Goal: Information Seeking & Learning: Learn about a topic

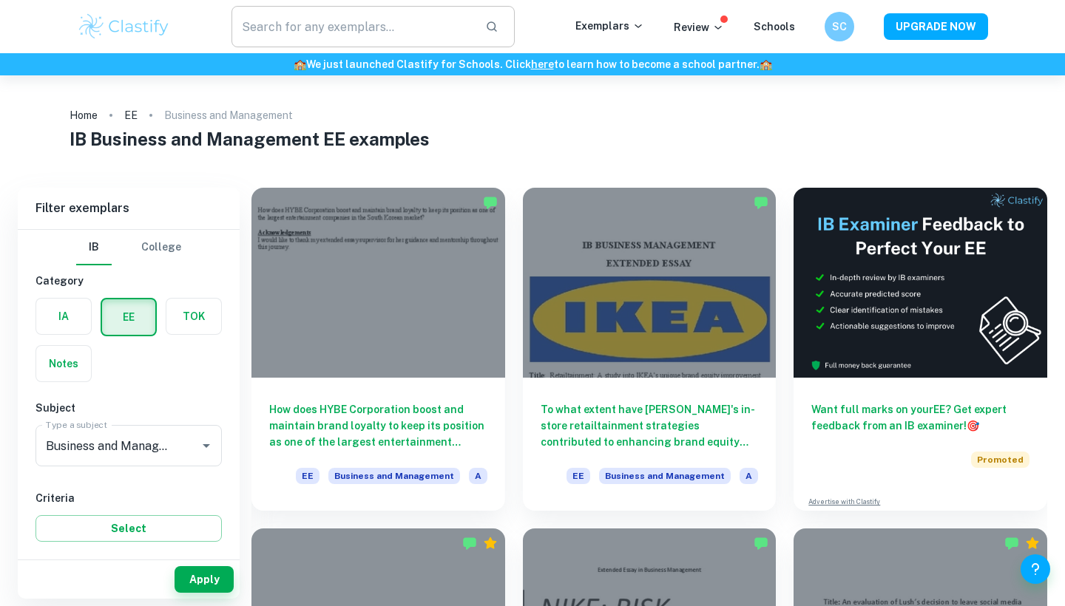
click at [328, 21] on input "text" at bounding box center [352, 26] width 242 height 41
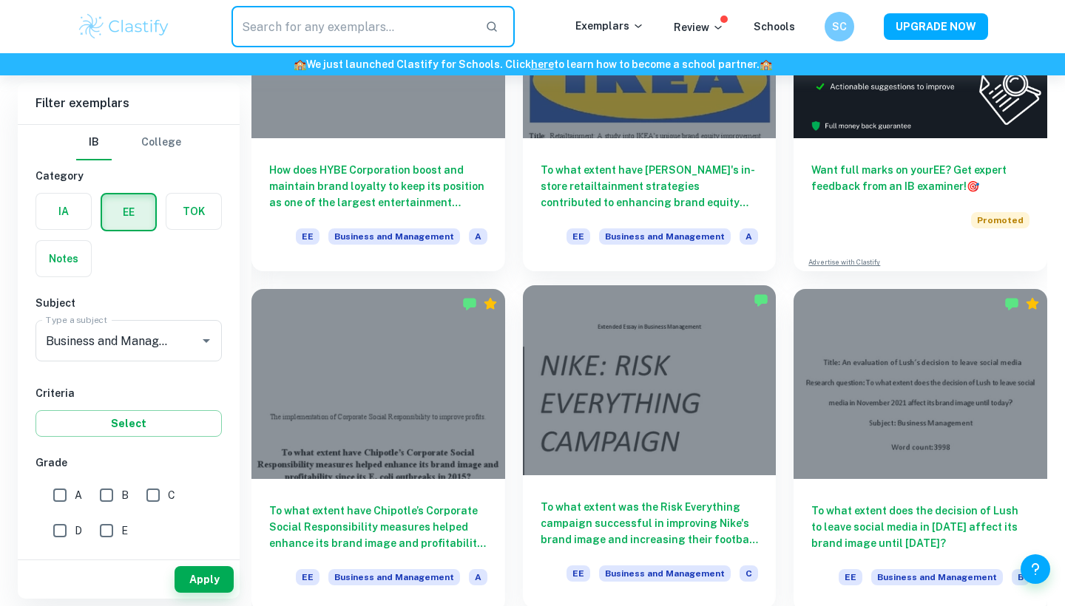
scroll to position [273, 0]
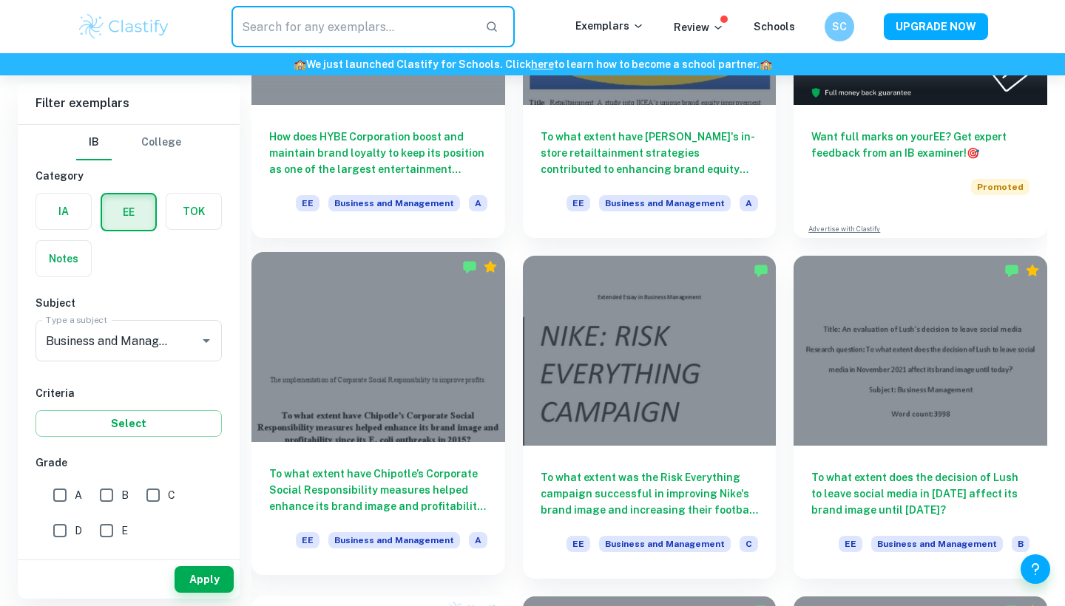
click at [438, 500] on h6 "To what extent have Chipotle’s Corporate Social Responsibility measures helped …" at bounding box center [378, 490] width 218 height 49
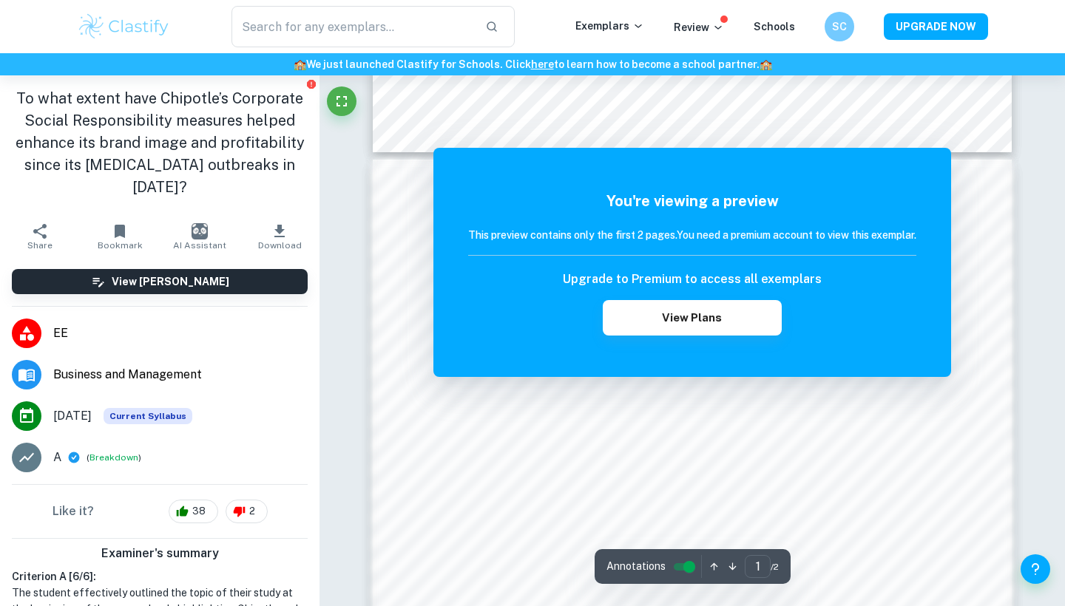
scroll to position [812, 0]
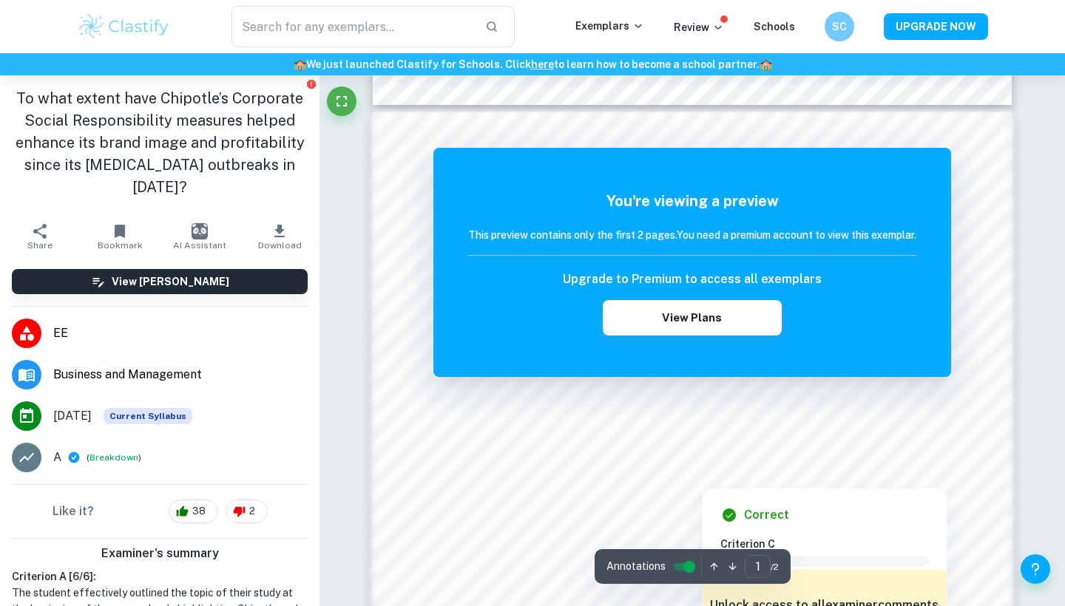
click at [916, 190] on h5 "You're viewing a preview" at bounding box center [692, 201] width 448 height 22
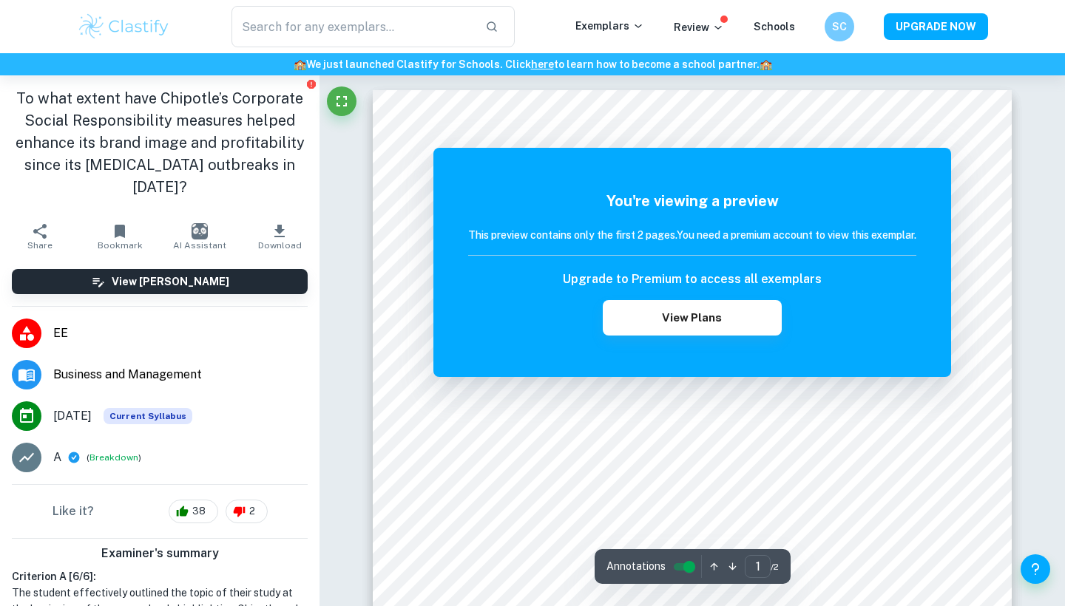
scroll to position [0, 0]
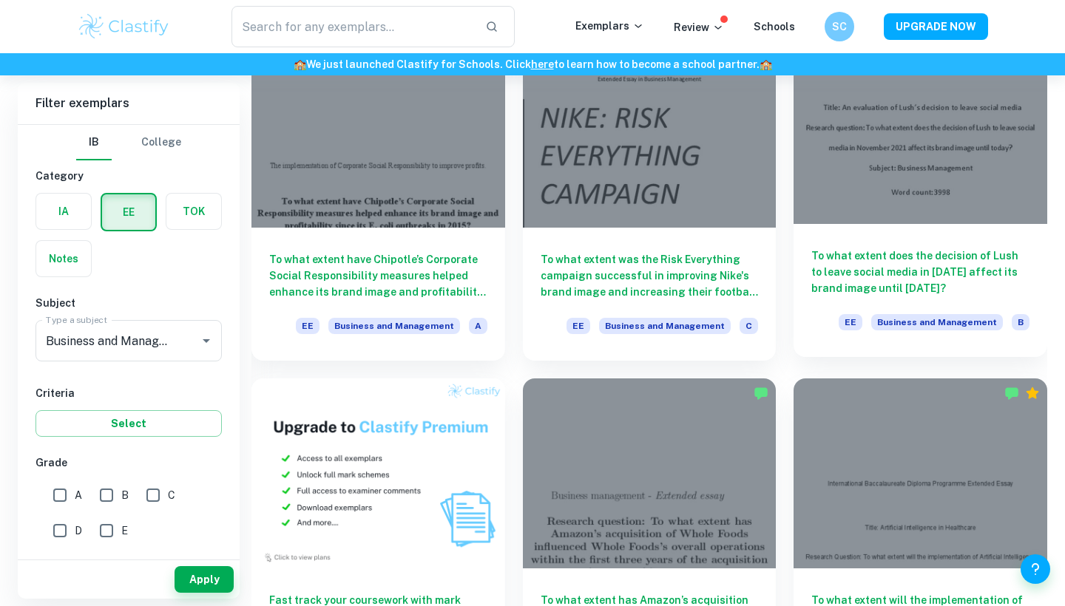
scroll to position [699, 0]
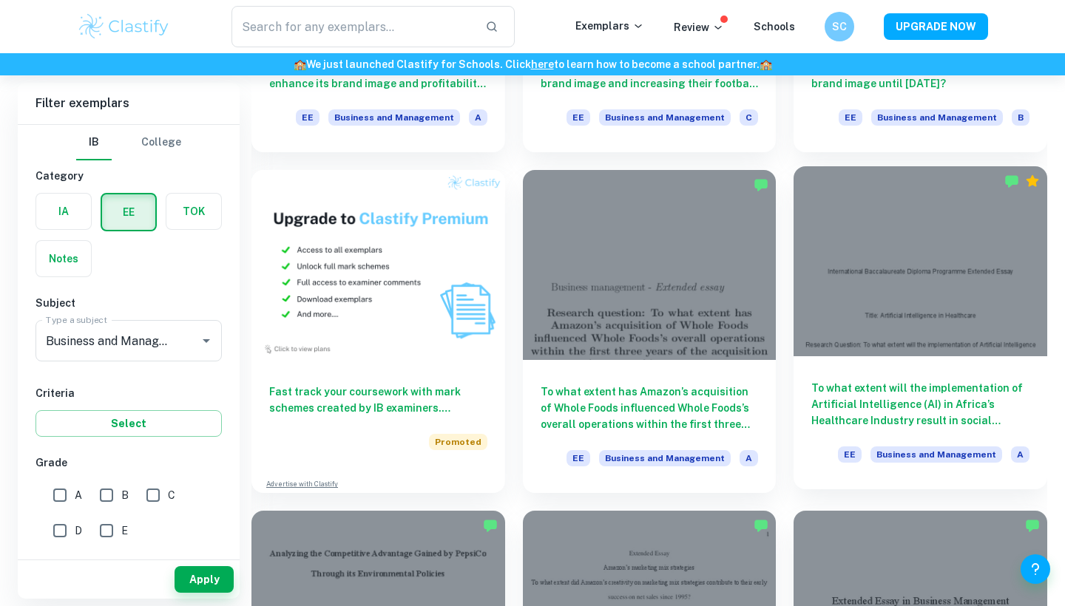
click at [881, 369] on div "To what extent will the implementation of Artificial Intelligence (AI) in Afric…" at bounding box center [920, 422] width 254 height 133
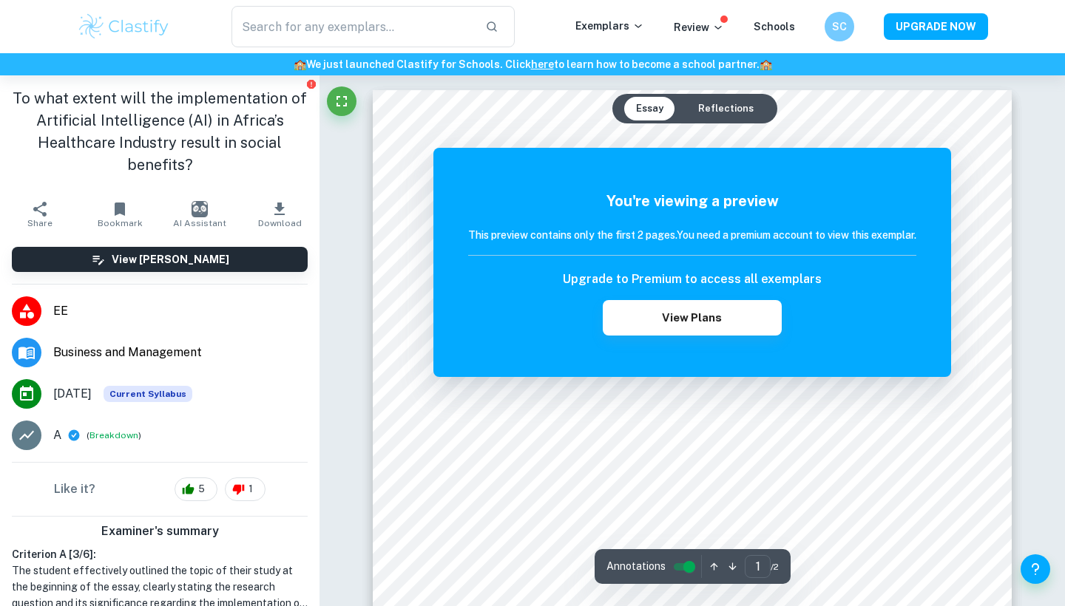
click at [722, 110] on button "Reflections" at bounding box center [725, 109] width 79 height 24
click at [650, 111] on button "Essay" at bounding box center [649, 109] width 51 height 24
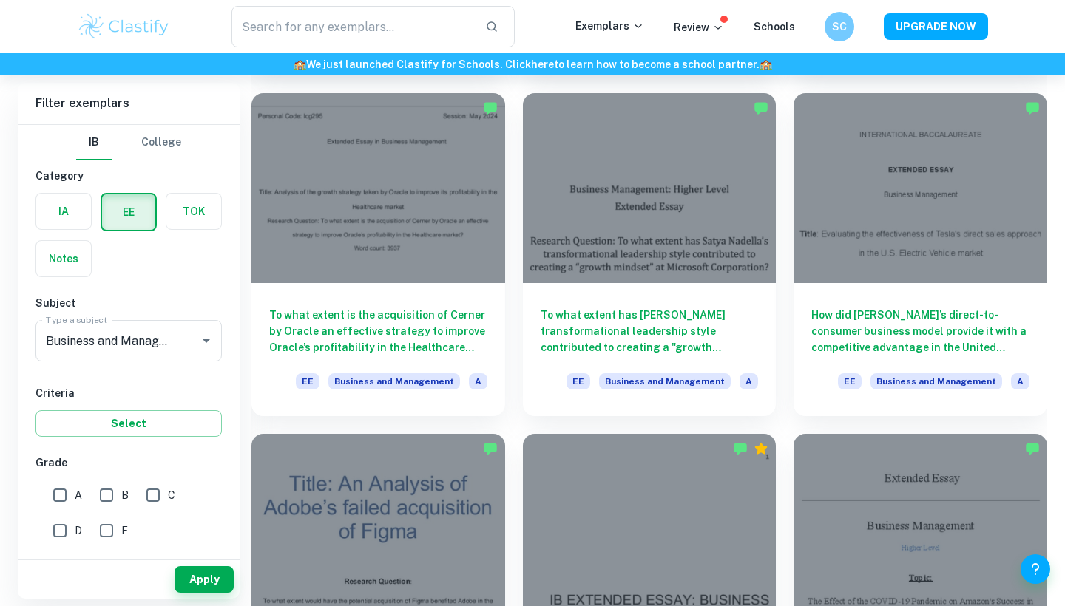
scroll to position [1415, 0]
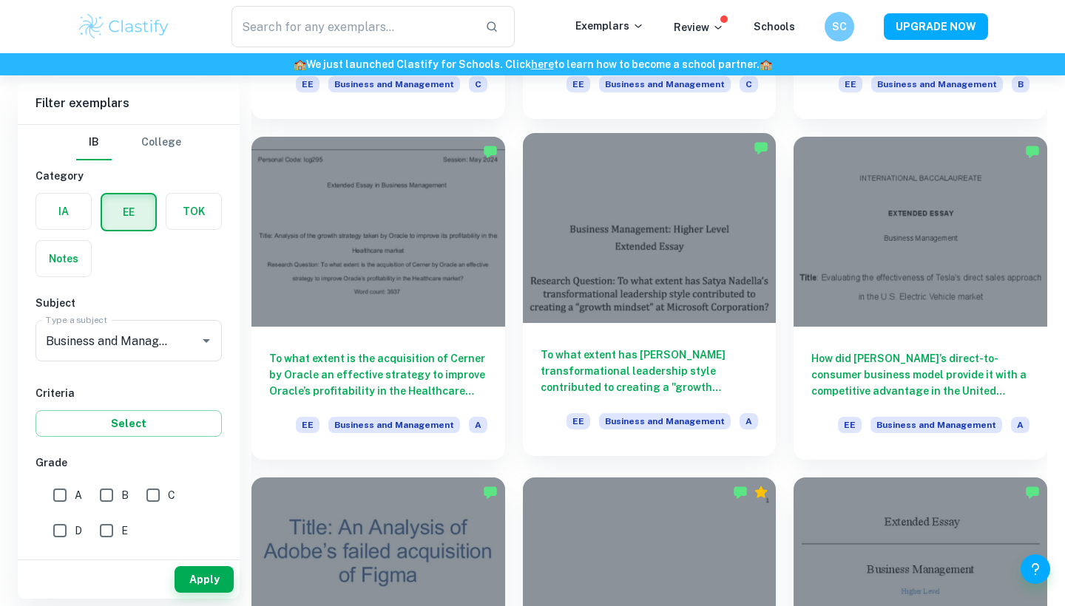
click at [636, 367] on h6 "To what extent has [PERSON_NAME] transformational leadership style contributed …" at bounding box center [650, 371] width 218 height 49
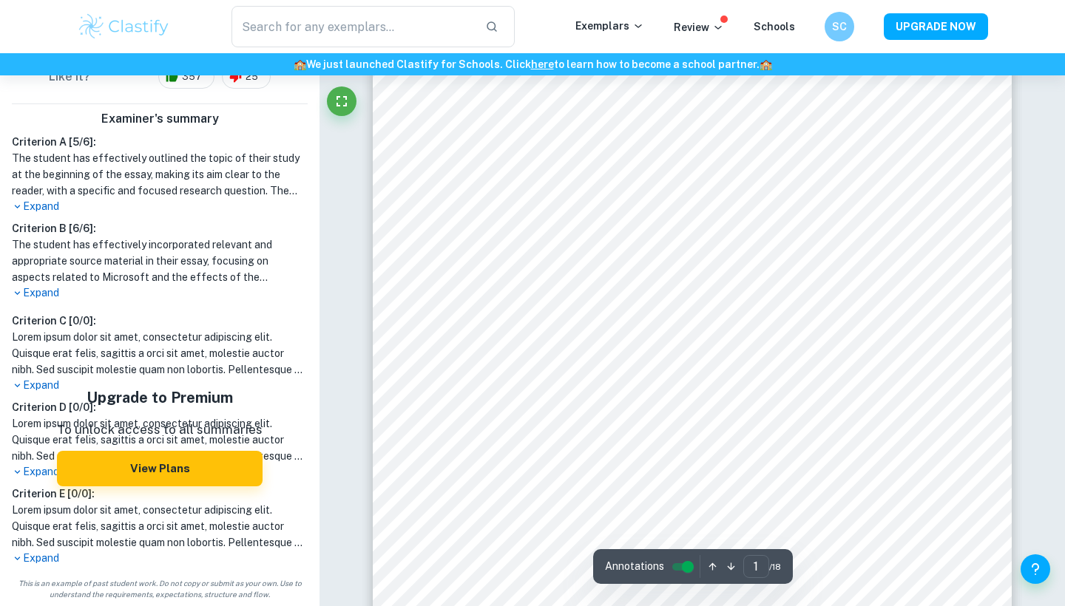
scroll to position [413, 0]
click at [52, 294] on p "Expand" at bounding box center [160, 293] width 296 height 16
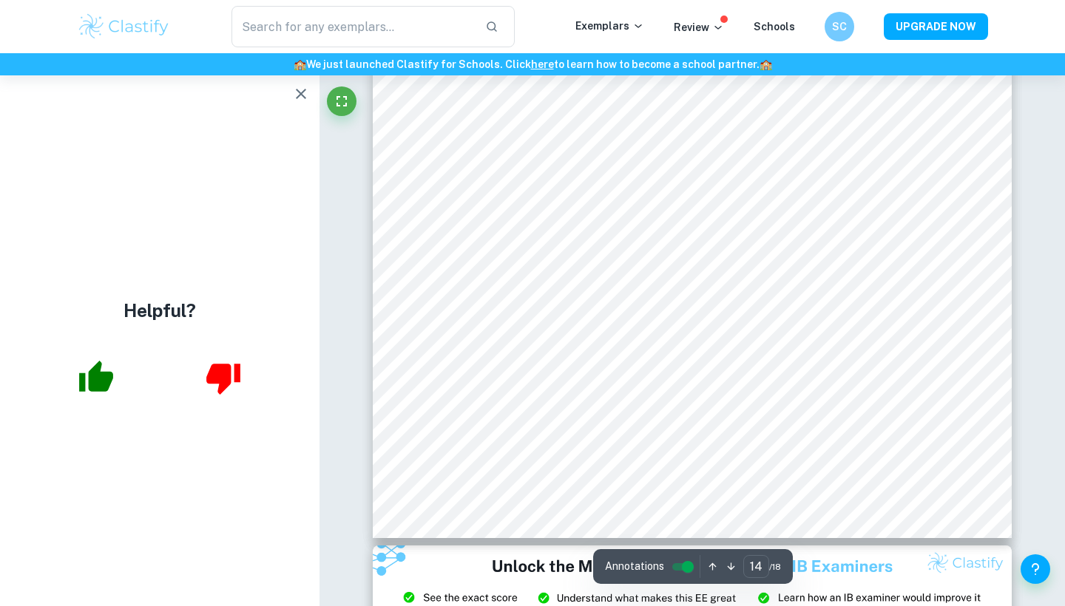
scroll to position [12564, 0]
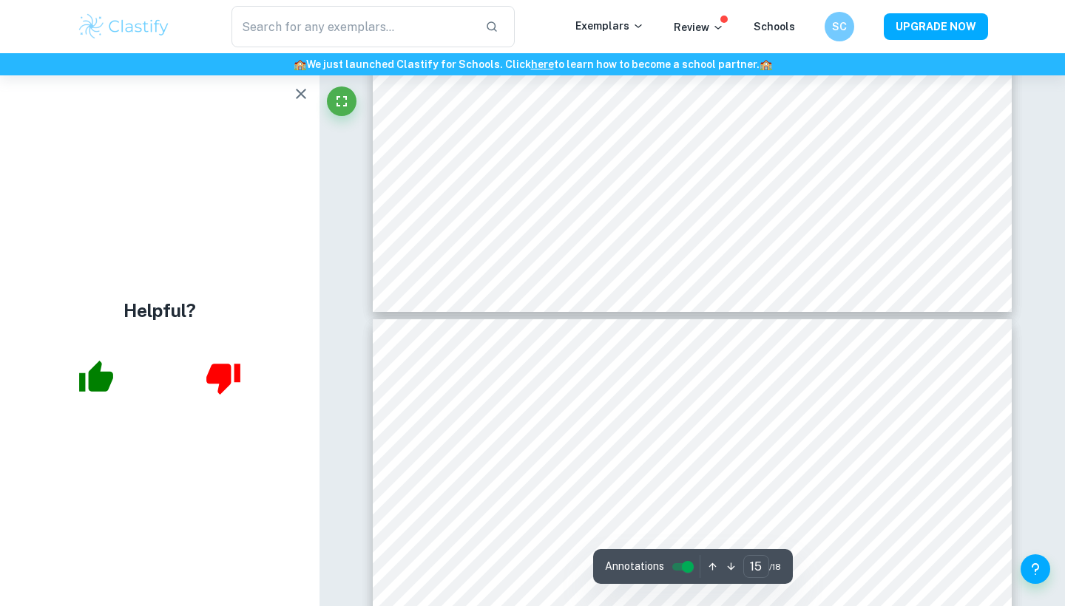
type input "16"
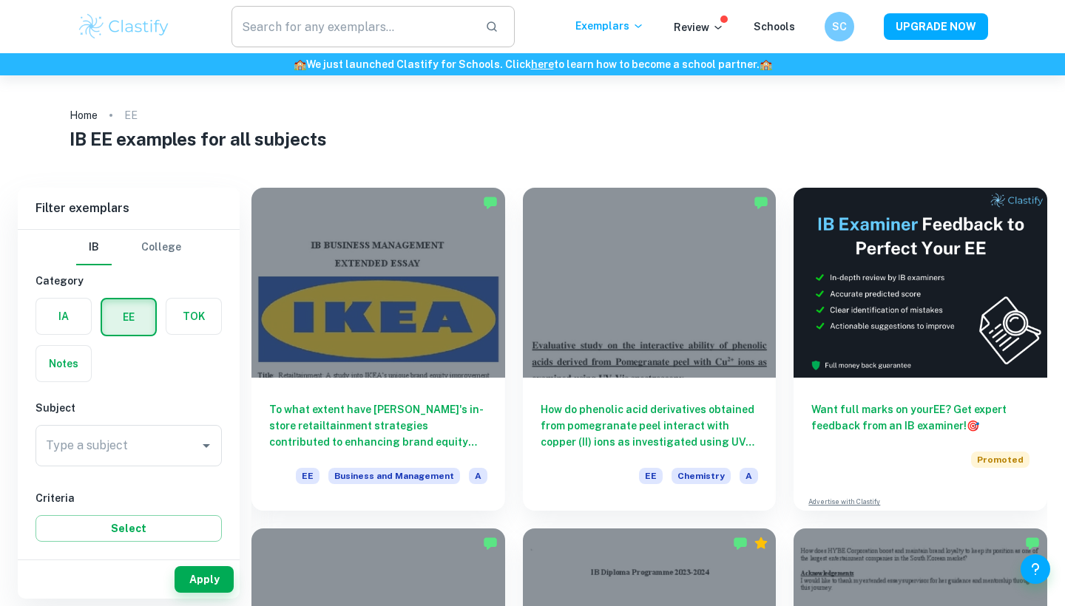
checkbox input "true"
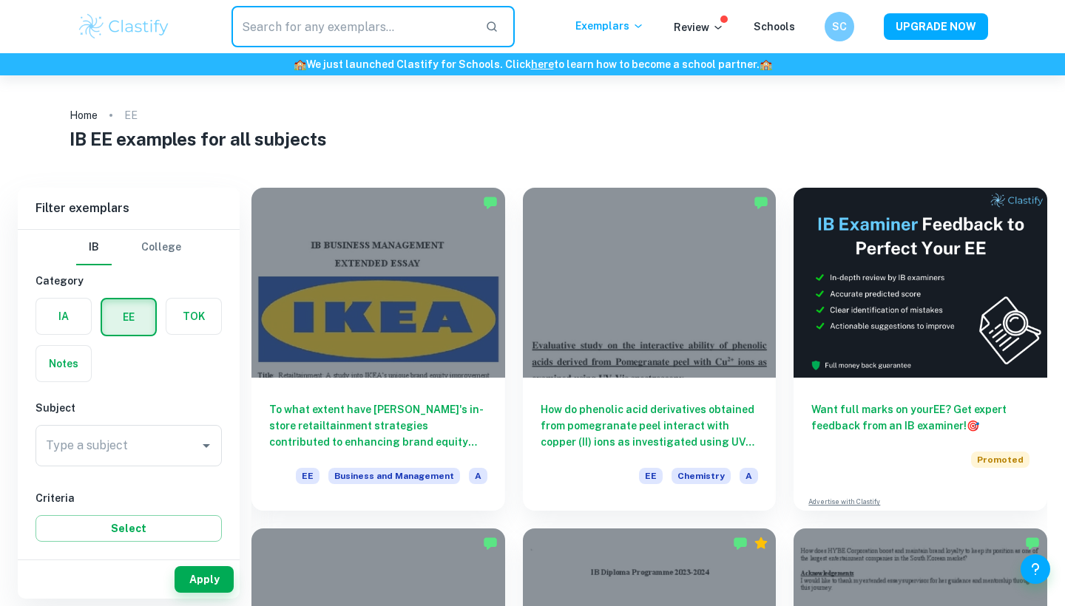
click at [352, 33] on input "text" at bounding box center [352, 26] width 242 height 41
type input "luxury brands"
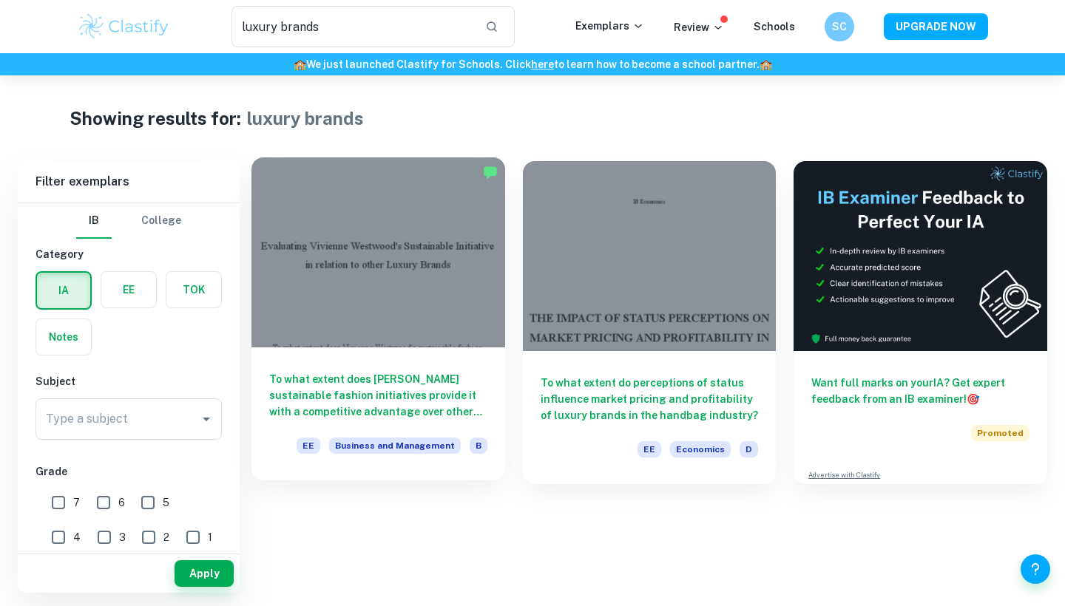
click at [443, 390] on h6 "To what extent does [PERSON_NAME] sustainable fashion initiatives provide it wi…" at bounding box center [378, 395] width 218 height 49
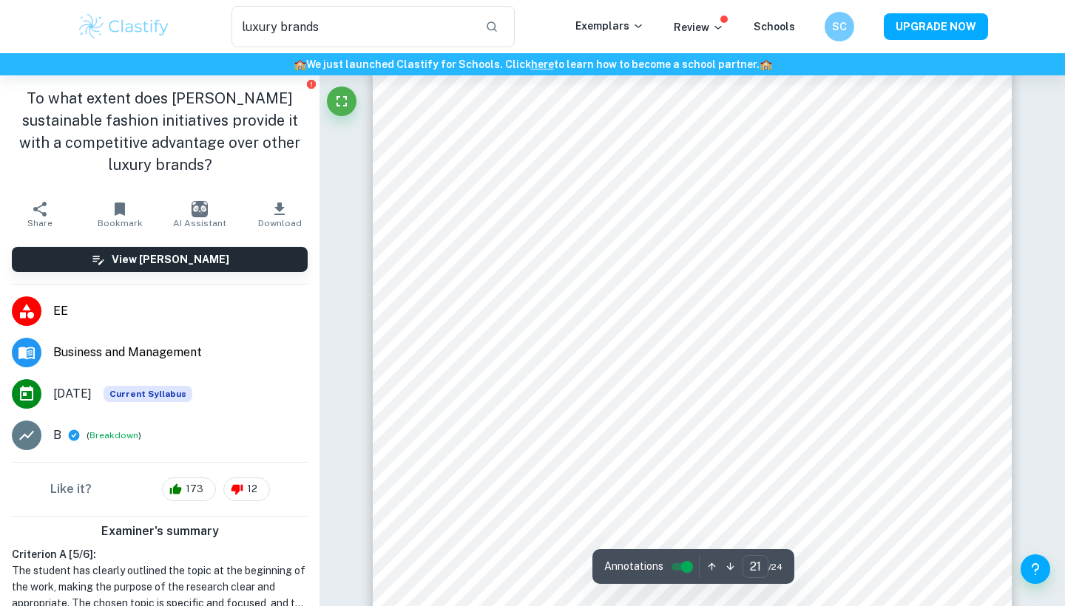
scroll to position [18842, 0]
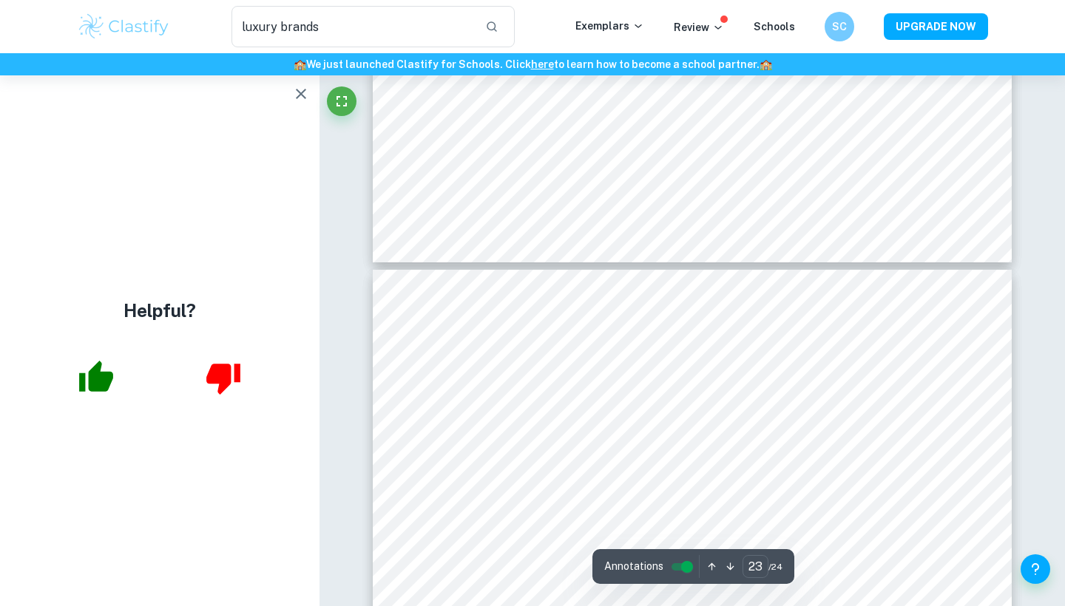
type input "24"
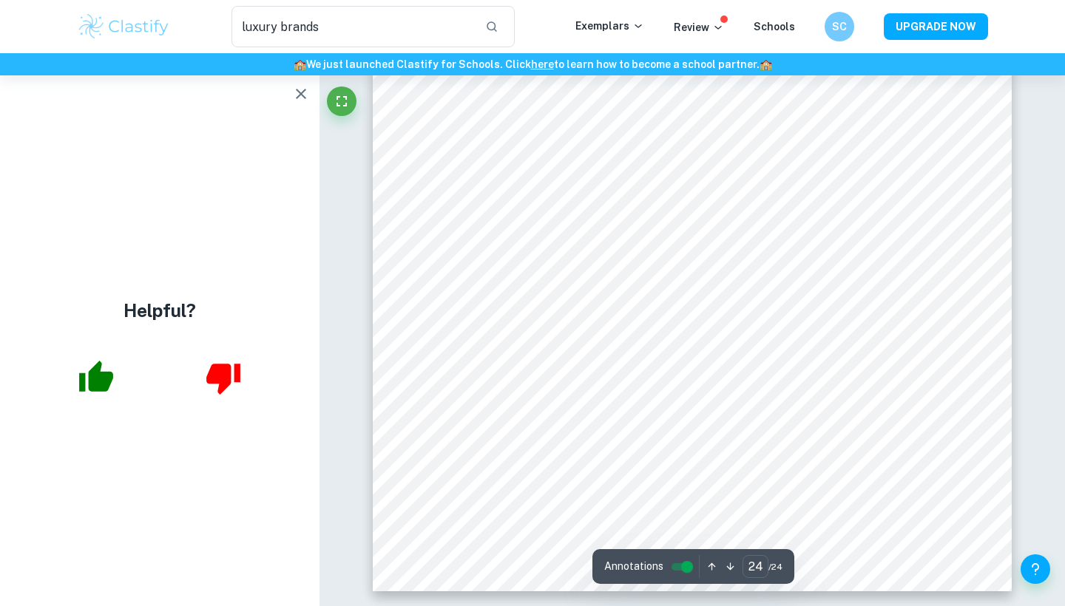
scroll to position [21835, 0]
click at [705, 25] on p "Review" at bounding box center [699, 27] width 50 height 16
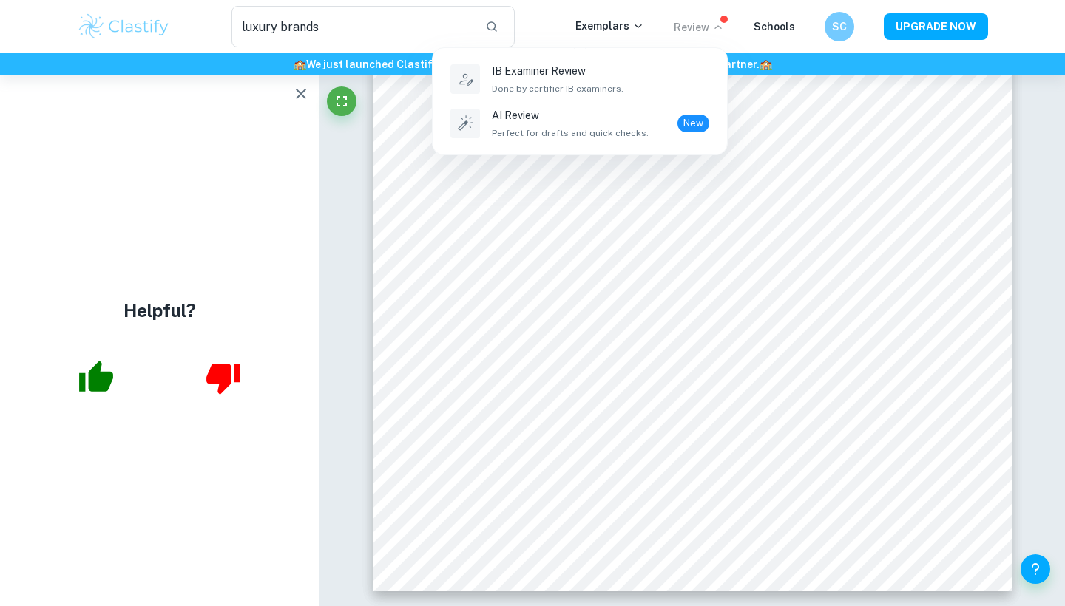
click at [714, 26] on div at bounding box center [532, 303] width 1065 height 606
